Goal: Task Accomplishment & Management: Use online tool/utility

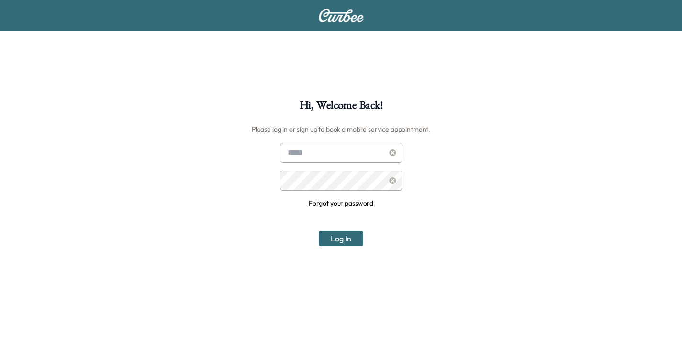
click at [347, 151] on input "text" at bounding box center [341, 153] width 123 height 20
type input "**********"
click at [319, 231] on button "Log In" at bounding box center [341, 238] width 45 height 15
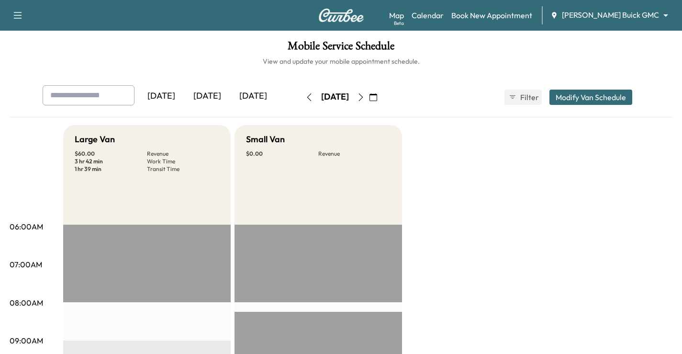
click at [612, 4] on div "Support Log Out Map Beta Calendar Book New Appointment [PERSON_NAME] Buick GMC …" at bounding box center [341, 15] width 682 height 31
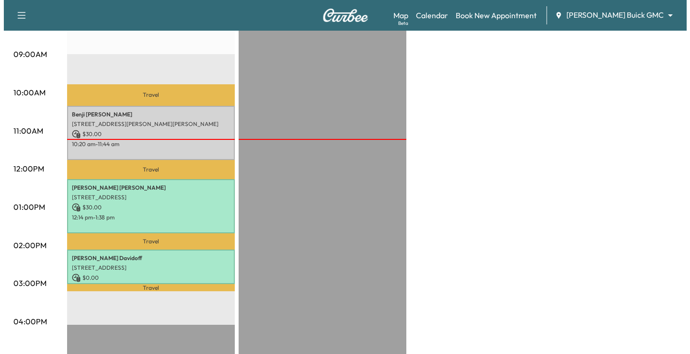
scroll to position [287, 0]
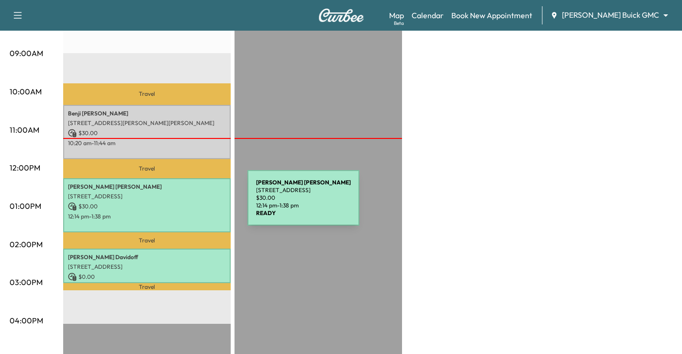
click at [170, 204] on p "$ 30.00" at bounding box center [147, 206] width 158 height 9
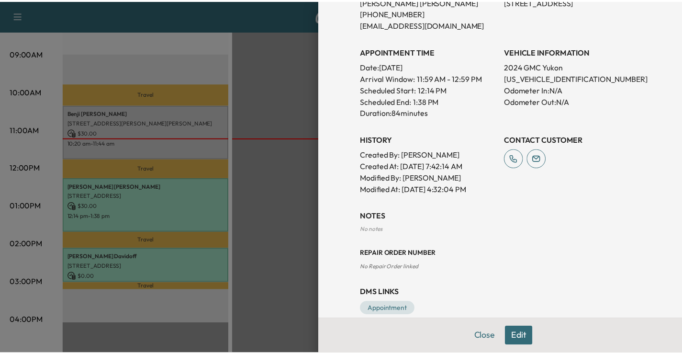
scroll to position [255, 0]
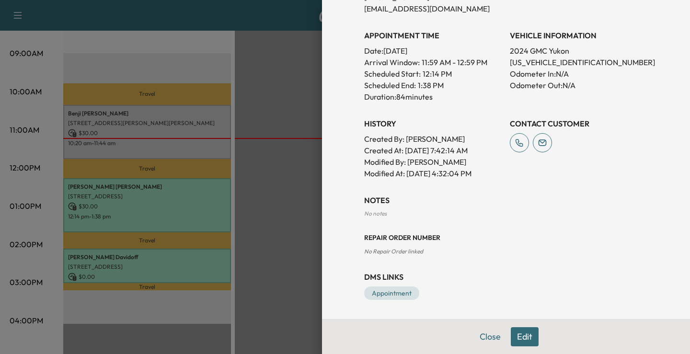
click at [303, 212] on div at bounding box center [345, 177] width 690 height 354
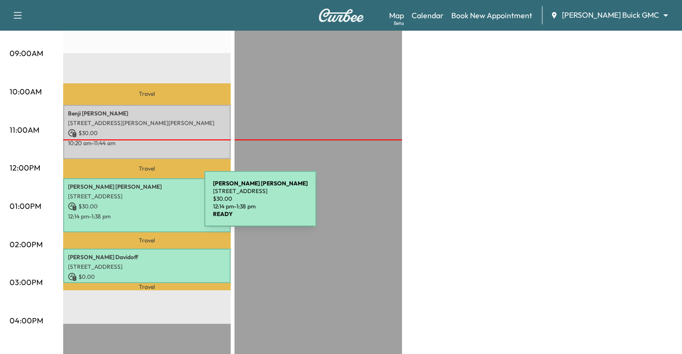
click at [133, 204] on p "$ 30.00" at bounding box center [147, 206] width 158 height 9
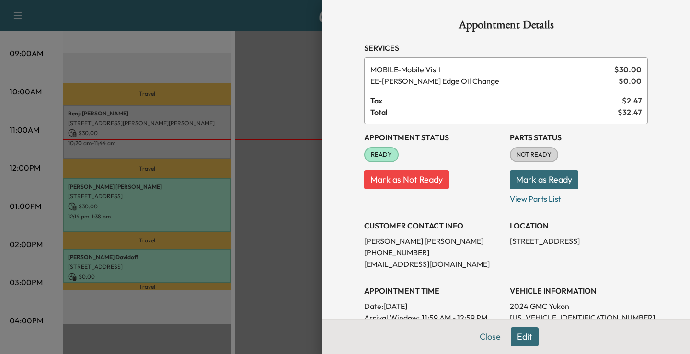
click at [273, 105] on div at bounding box center [345, 177] width 690 height 354
